Goal: Information Seeking & Learning: Find specific fact

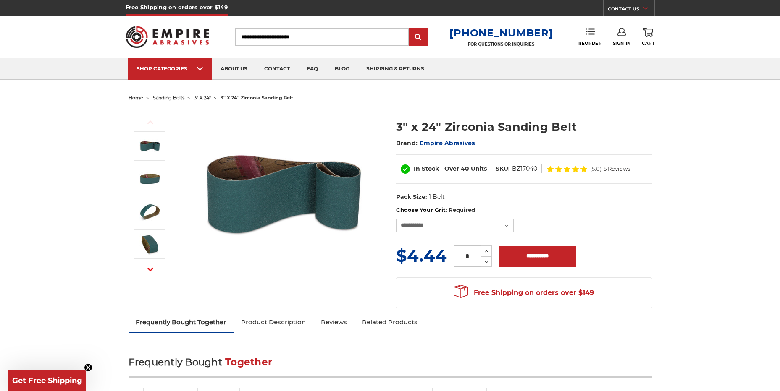
paste input "*********"
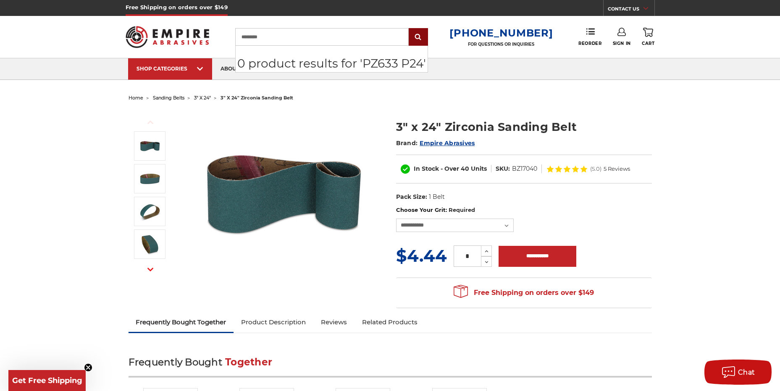
type input "*********"
click at [424, 41] on input "submit" at bounding box center [418, 37] width 17 height 17
